Goal: Use online tool/utility: Utilize a website feature to perform a specific function

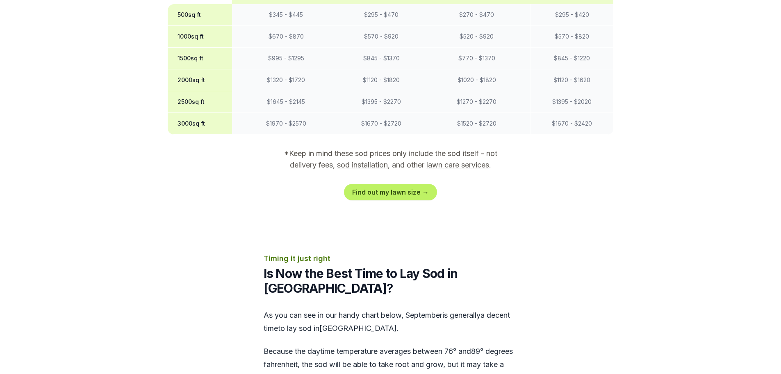
scroll to position [738, 0]
click at [411, 190] on link "Find out my lawn size →" at bounding box center [390, 191] width 93 height 16
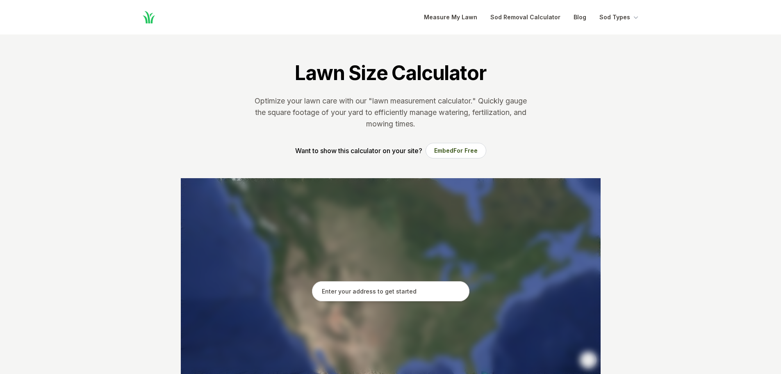
click at [405, 295] on input "text" at bounding box center [390, 291] width 157 height 21
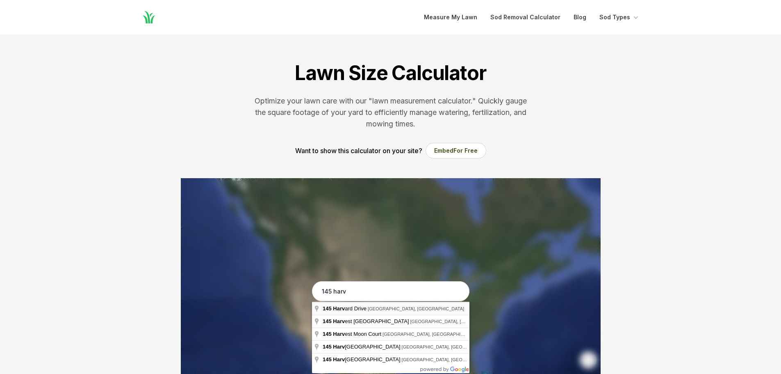
type input "[STREET_ADDRESS]"
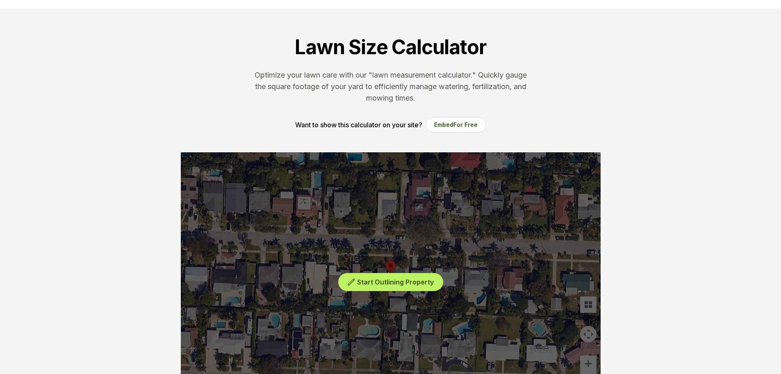
scroll to position [82, 0]
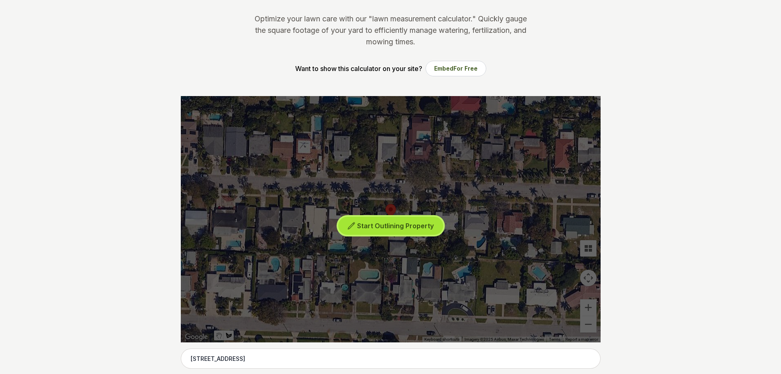
click at [417, 231] on button "Start Outlining Property" at bounding box center [390, 226] width 105 height 18
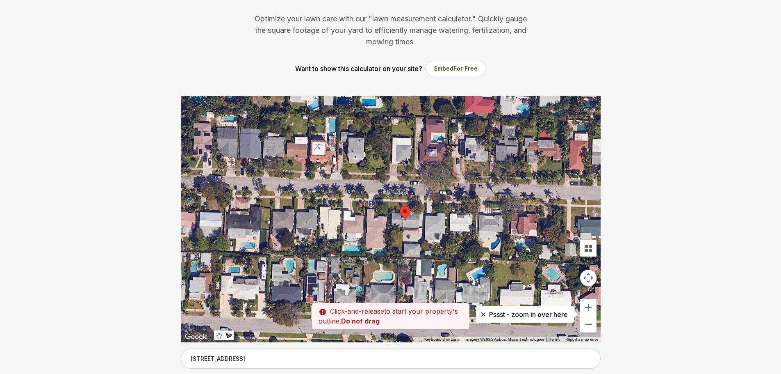
drag, startPoint x: 371, startPoint y: 200, endPoint x: 386, endPoint y: 201, distance: 15.3
click at [386, 201] on div at bounding box center [391, 219] width 420 height 246
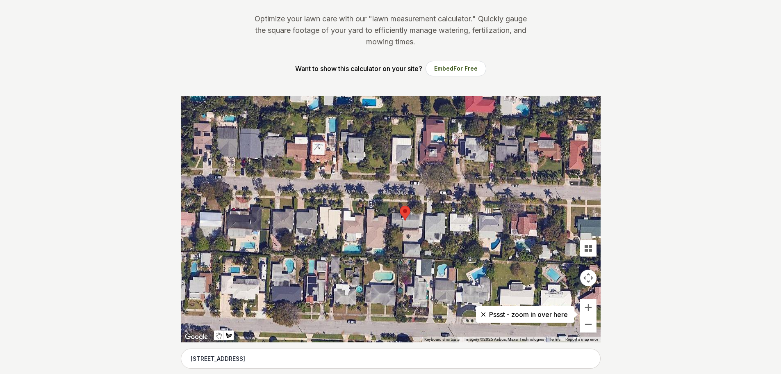
click at [383, 201] on div at bounding box center [391, 219] width 420 height 246
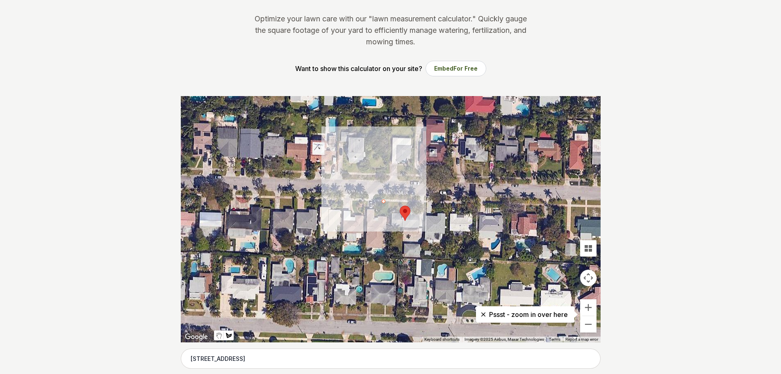
click at [419, 203] on div at bounding box center [391, 219] width 420 height 246
click at [419, 215] on div at bounding box center [391, 219] width 420 height 246
click at [383, 211] on div at bounding box center [391, 219] width 420 height 246
click at [383, 202] on div at bounding box center [391, 219] width 420 height 246
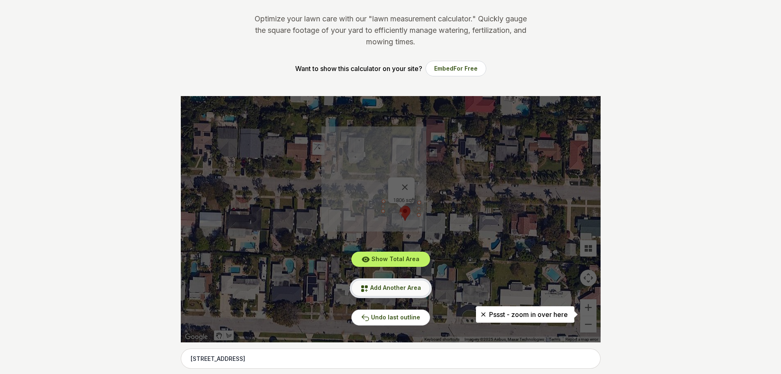
click at [411, 284] on span "Add Another Area" at bounding box center [395, 287] width 51 height 7
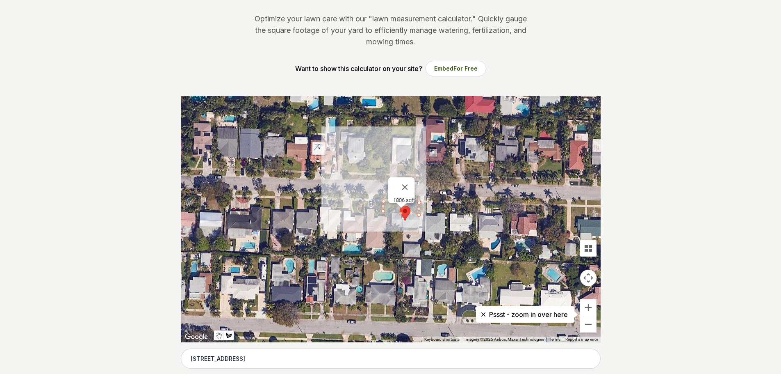
click at [402, 230] on div at bounding box center [391, 219] width 420 height 246
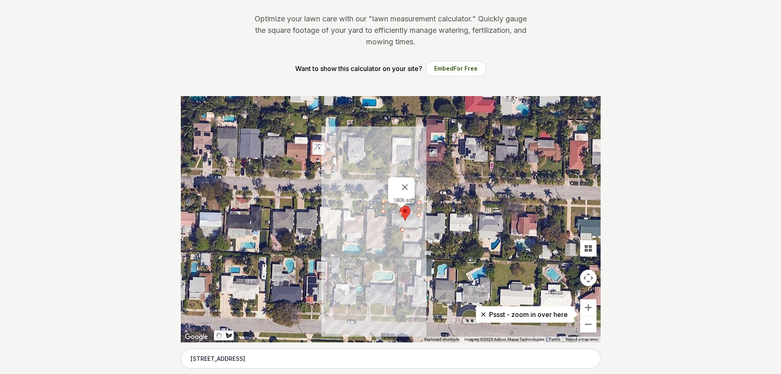
click at [403, 255] on div at bounding box center [391, 219] width 420 height 246
click at [389, 254] on div at bounding box center [391, 219] width 420 height 246
click at [390, 229] on div at bounding box center [391, 219] width 420 height 246
click at [401, 230] on div at bounding box center [391, 219] width 420 height 246
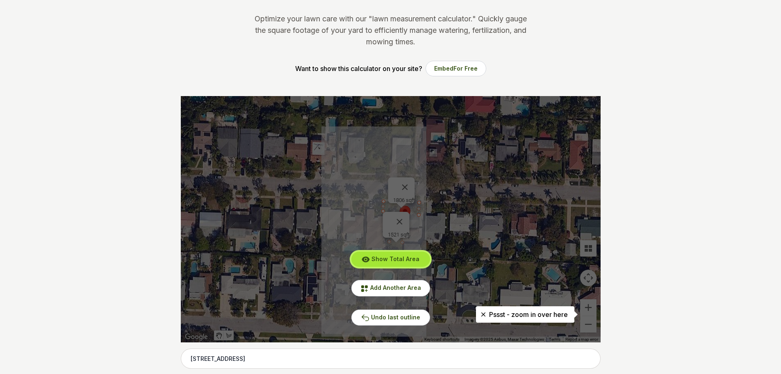
click at [417, 257] on span "Show Total Area" at bounding box center [396, 258] width 48 height 7
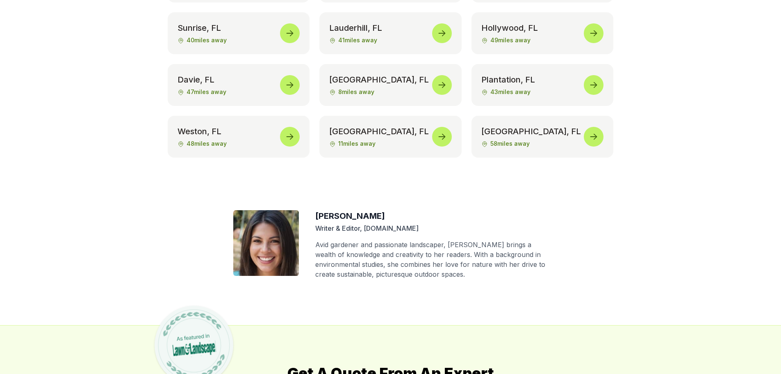
scroll to position [4346, 0]
